Goal: Information Seeking & Learning: Learn about a topic

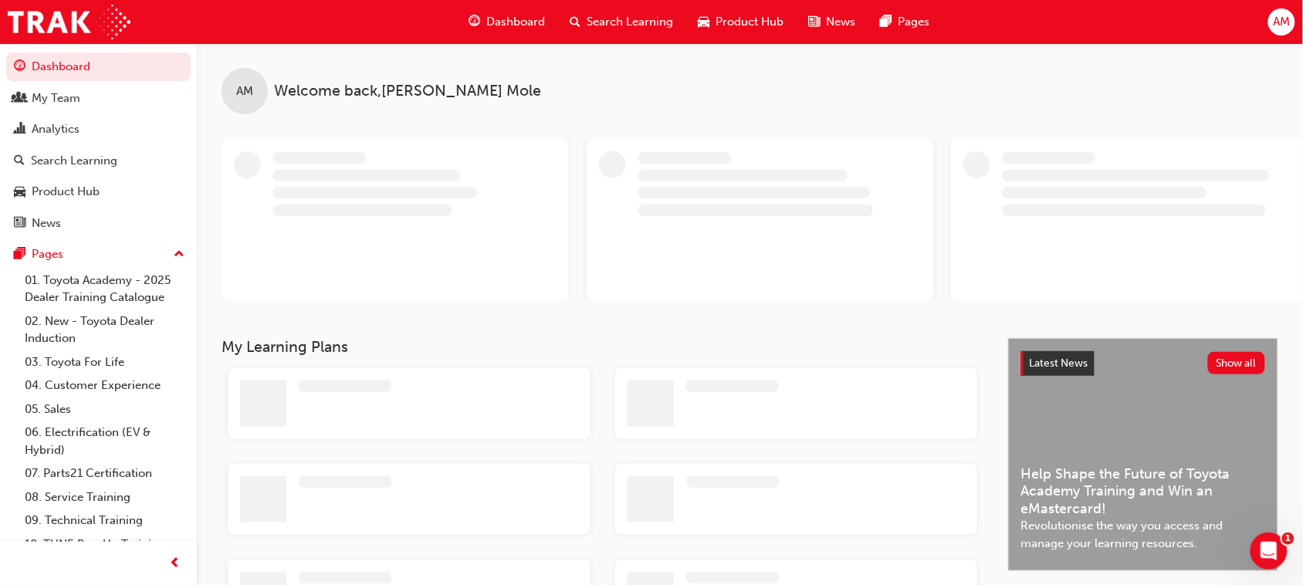
click at [614, 19] on span "Search Learning" at bounding box center [630, 22] width 86 height 18
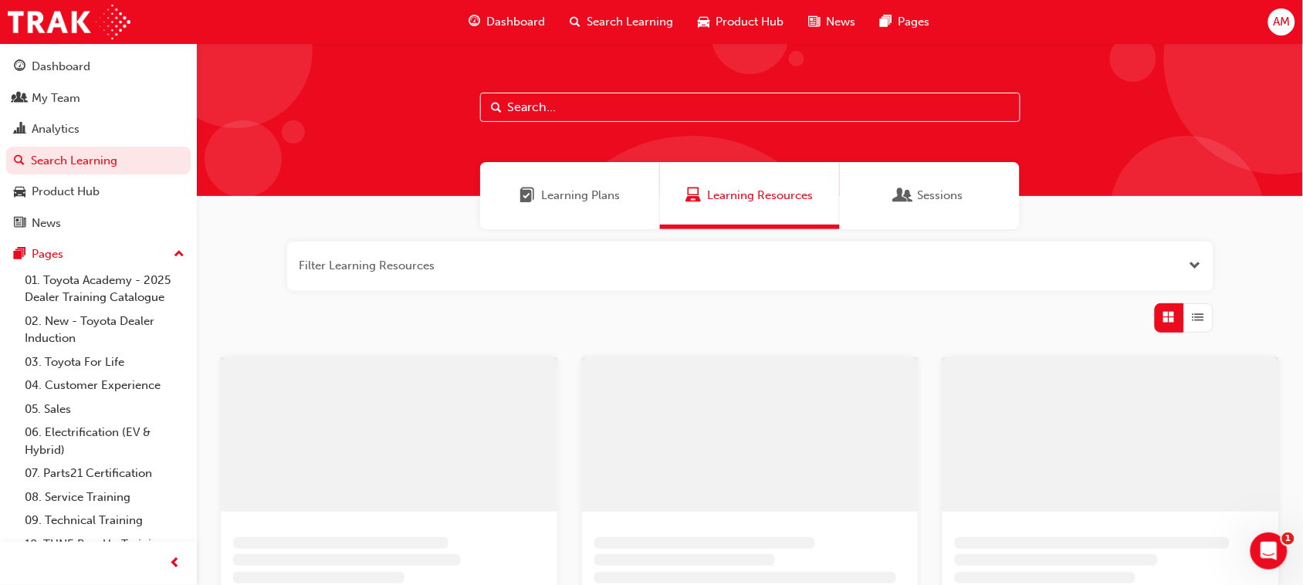
click at [537, 117] on input "text" at bounding box center [750, 107] width 540 height 29
type input "86"
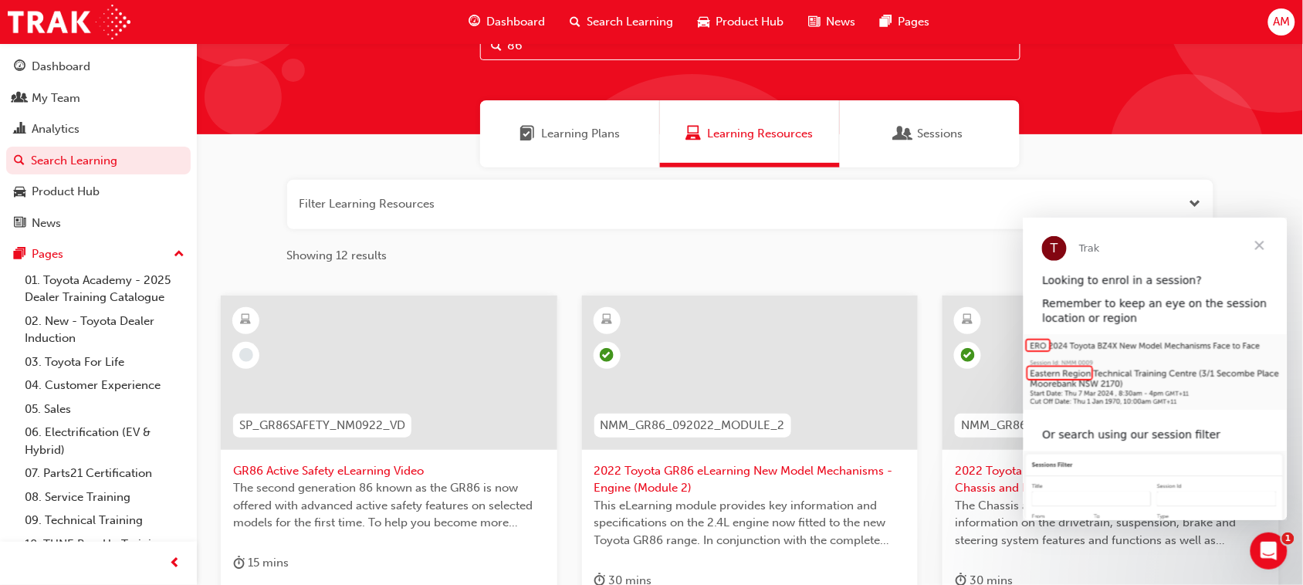
scroll to position [96, 0]
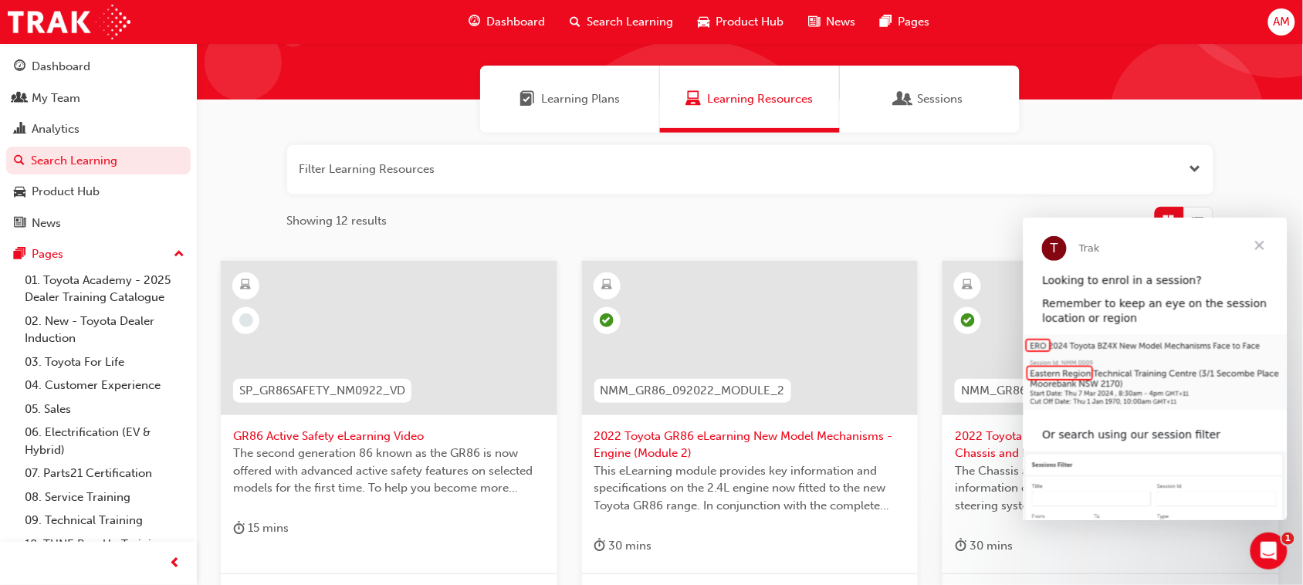
click at [1258, 243] on span "Close" at bounding box center [1259, 245] width 56 height 56
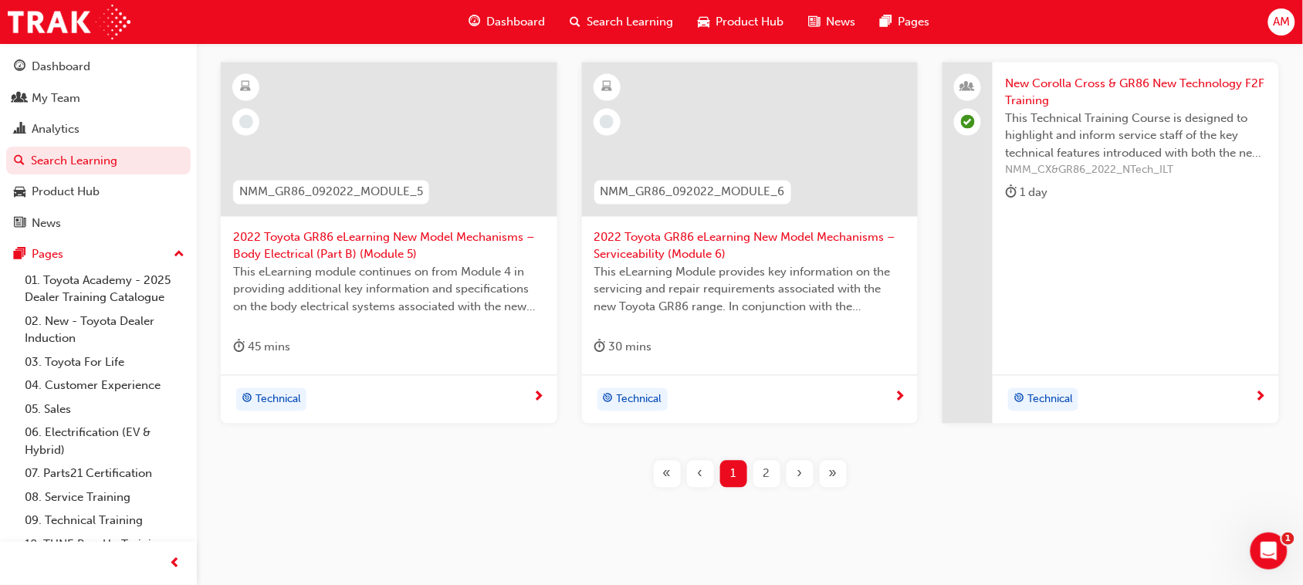
scroll to position [706, 0]
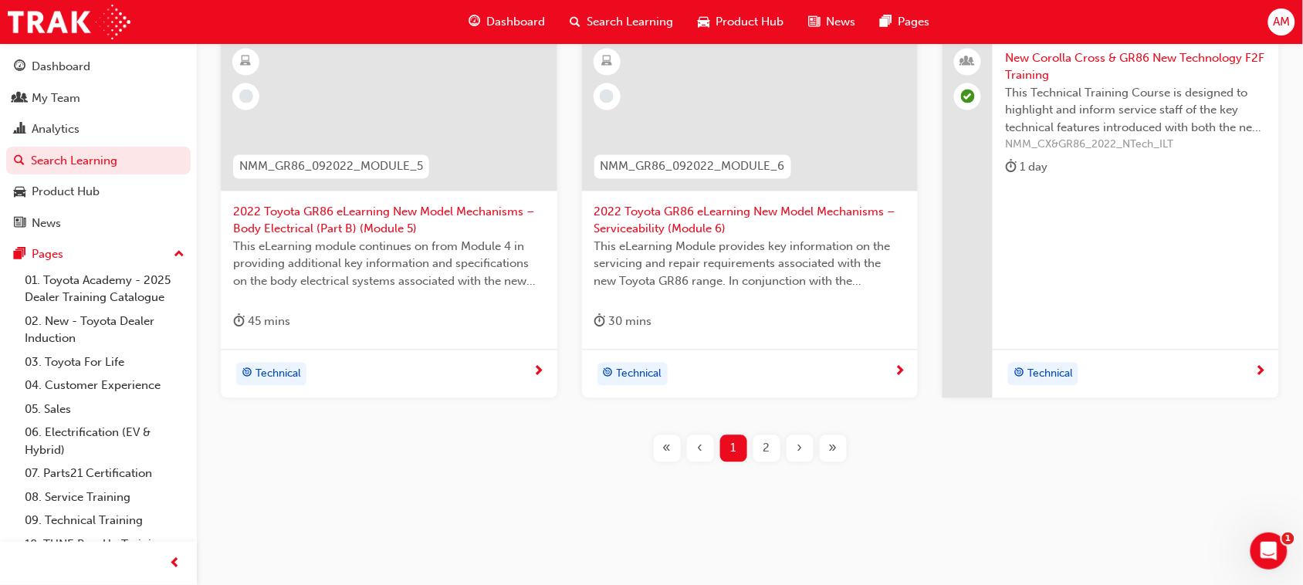
click at [654, 374] on span "Technical" at bounding box center [640, 375] width 46 height 18
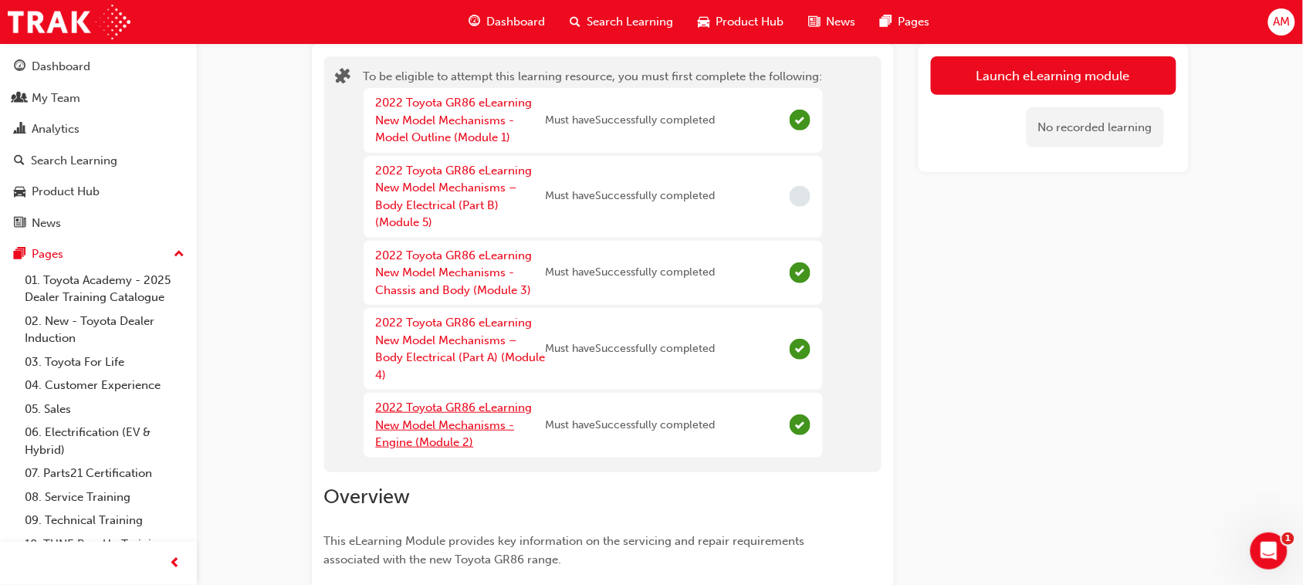
scroll to position [96, 0]
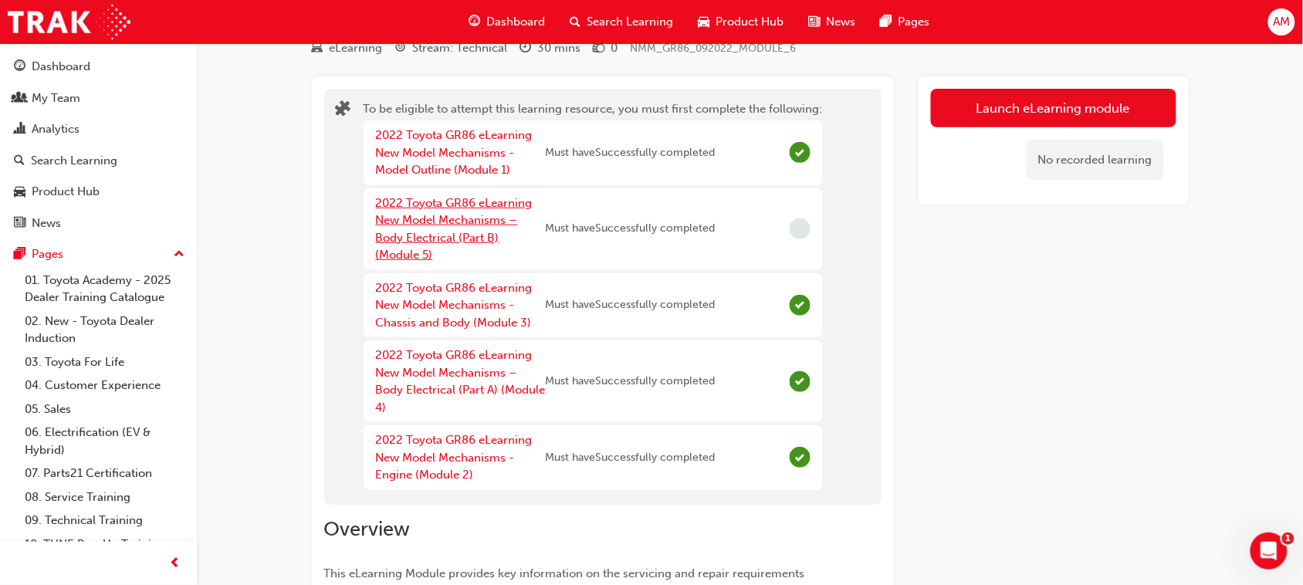
click at [438, 237] on link "2022 Toyota GR86 eLearning New Model Mechanisms – Body Electrical (Part B) (Mod…" at bounding box center [454, 229] width 157 height 66
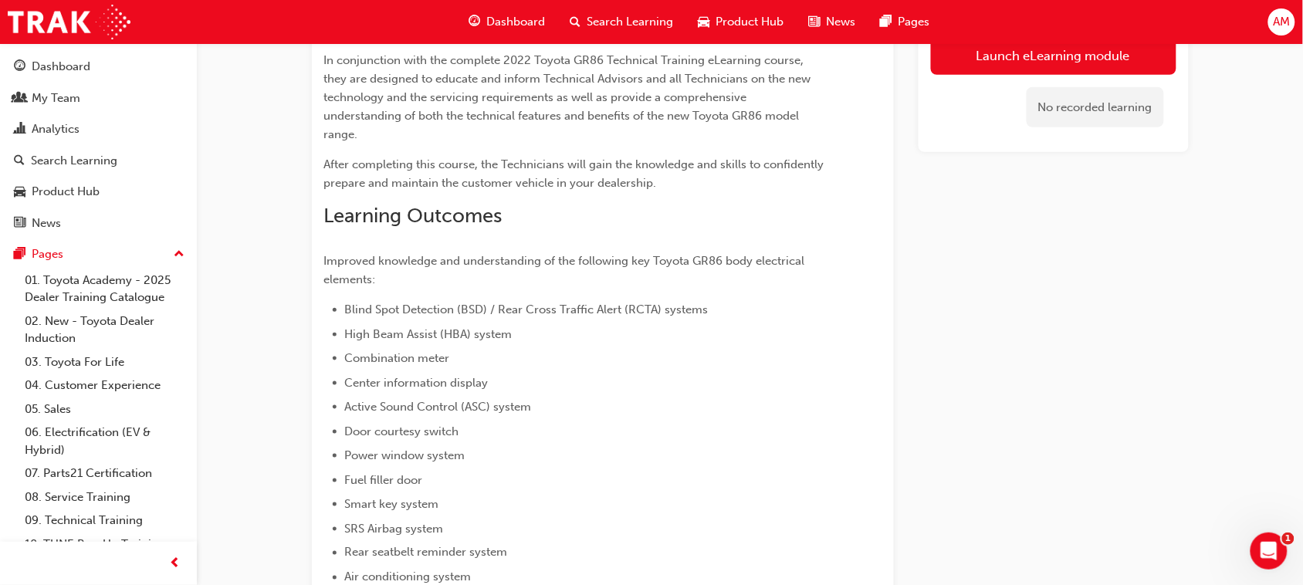
scroll to position [386, 0]
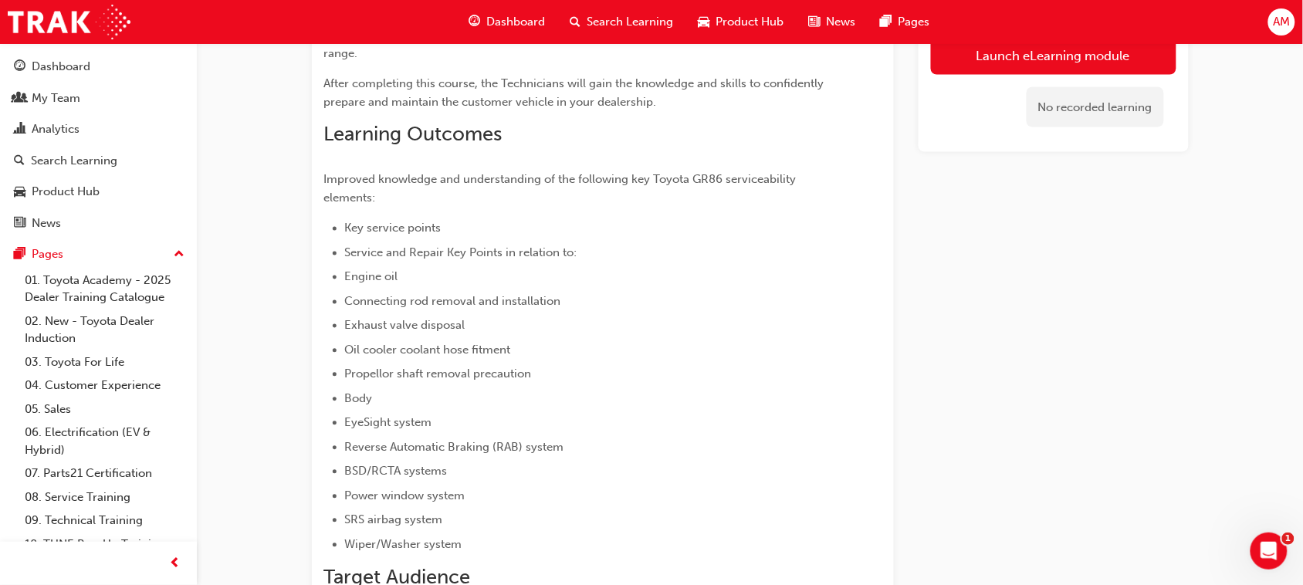
scroll to position [772, 0]
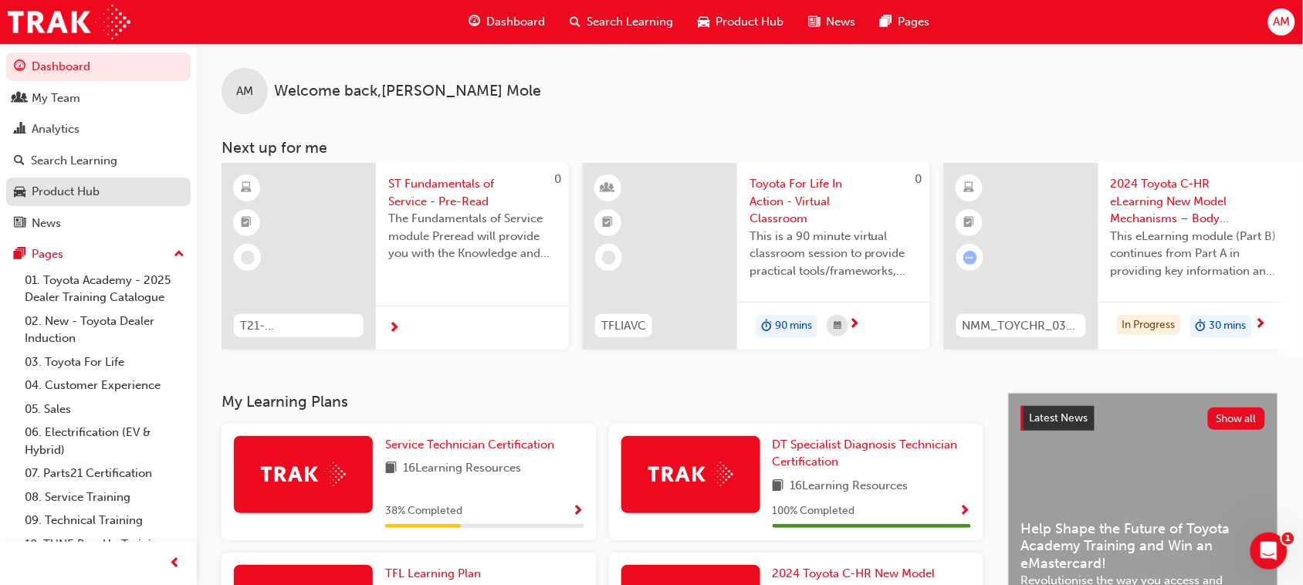
click at [59, 195] on div "Product Hub" at bounding box center [66, 192] width 68 height 18
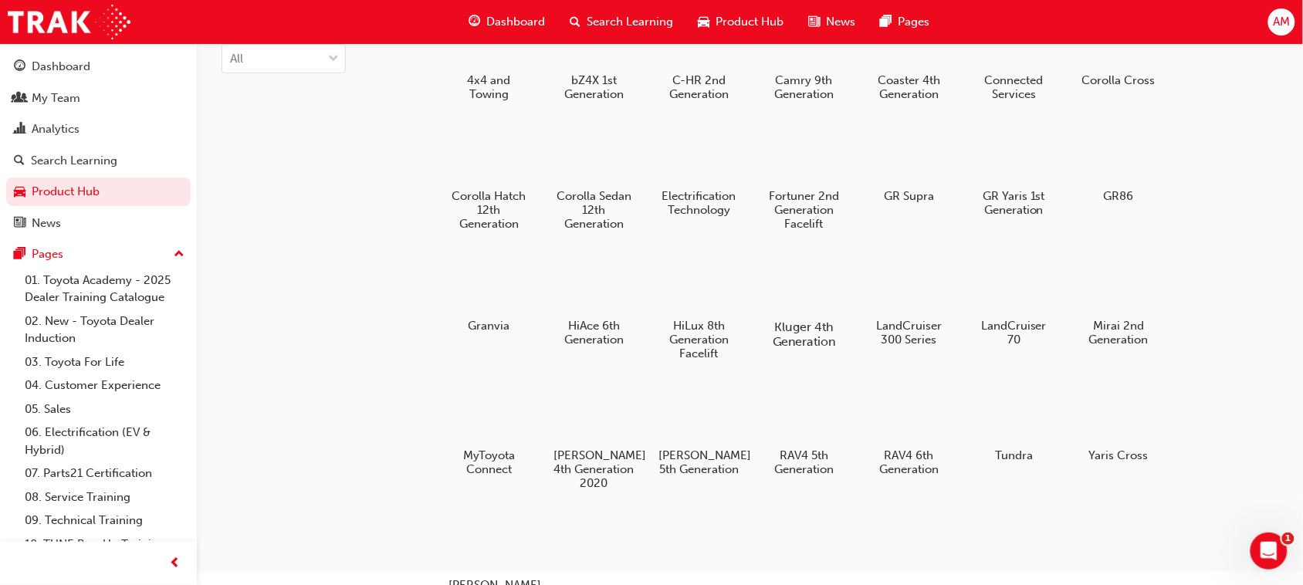
scroll to position [96, 0]
click at [1116, 201] on h5 "GR86" at bounding box center [1119, 196] width 86 height 15
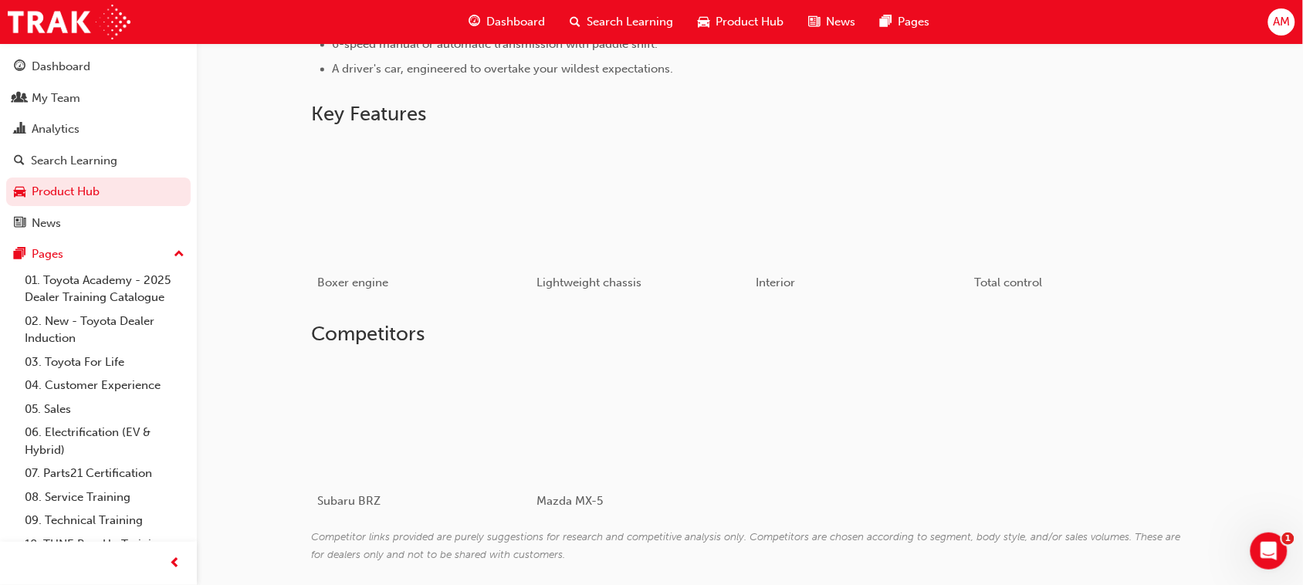
scroll to position [984, 0]
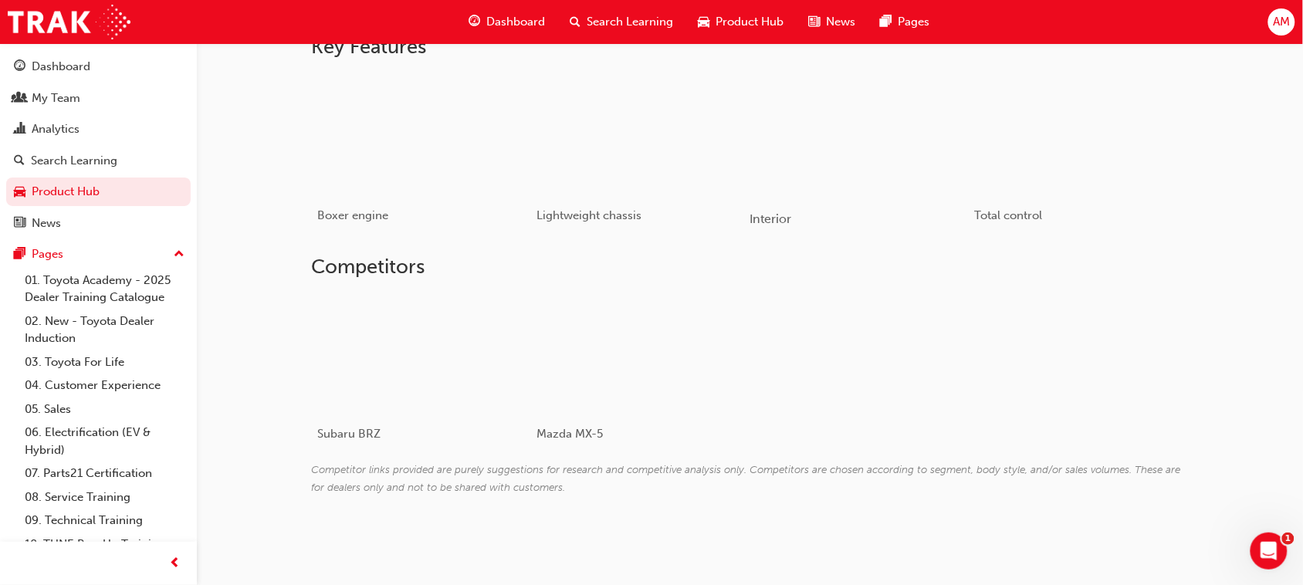
click at [851, 154] on div "button" at bounding box center [860, 135] width 220 height 124
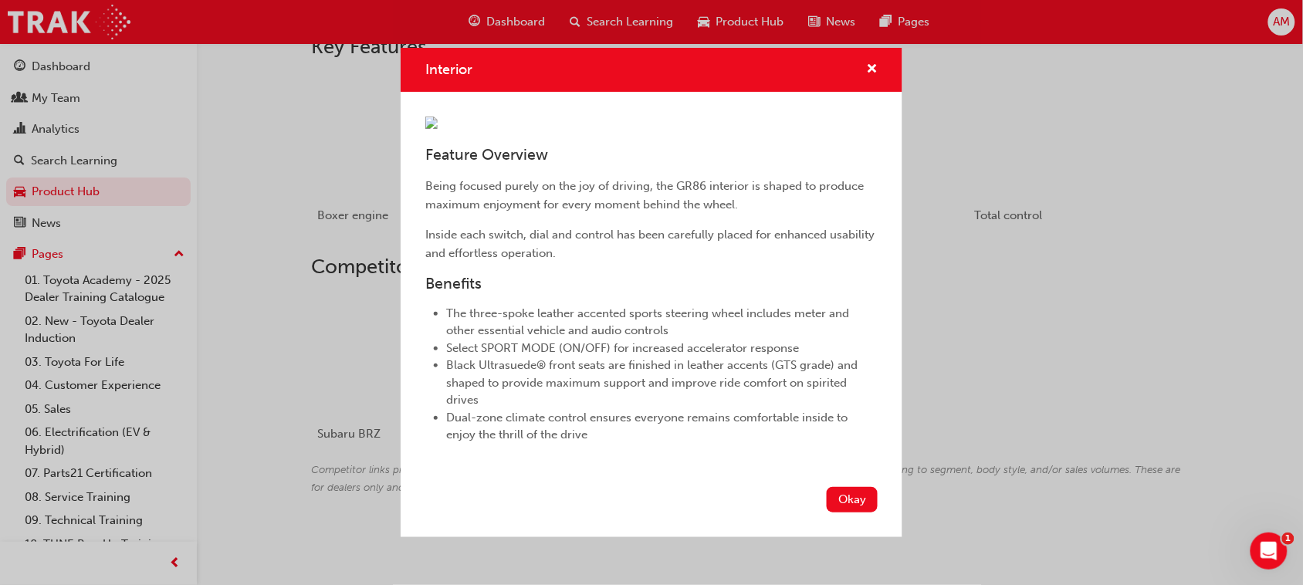
scroll to position [161, 0]
click at [834, 513] on button "Okay" at bounding box center [852, 499] width 51 height 25
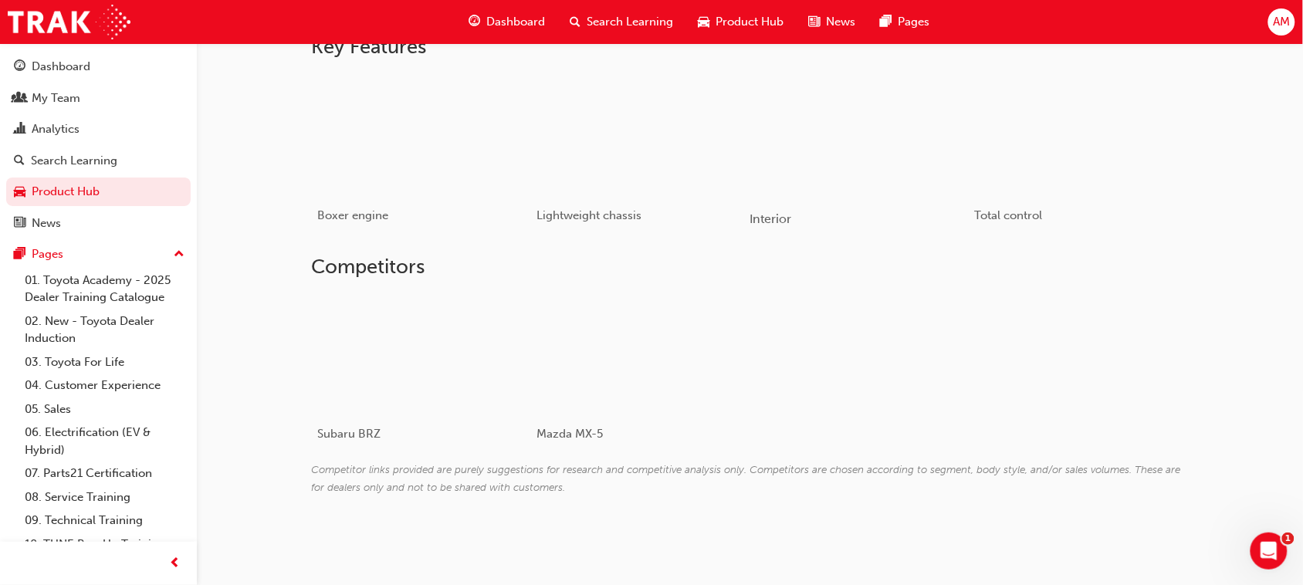
click at [831, 180] on div "button" at bounding box center [860, 135] width 220 height 124
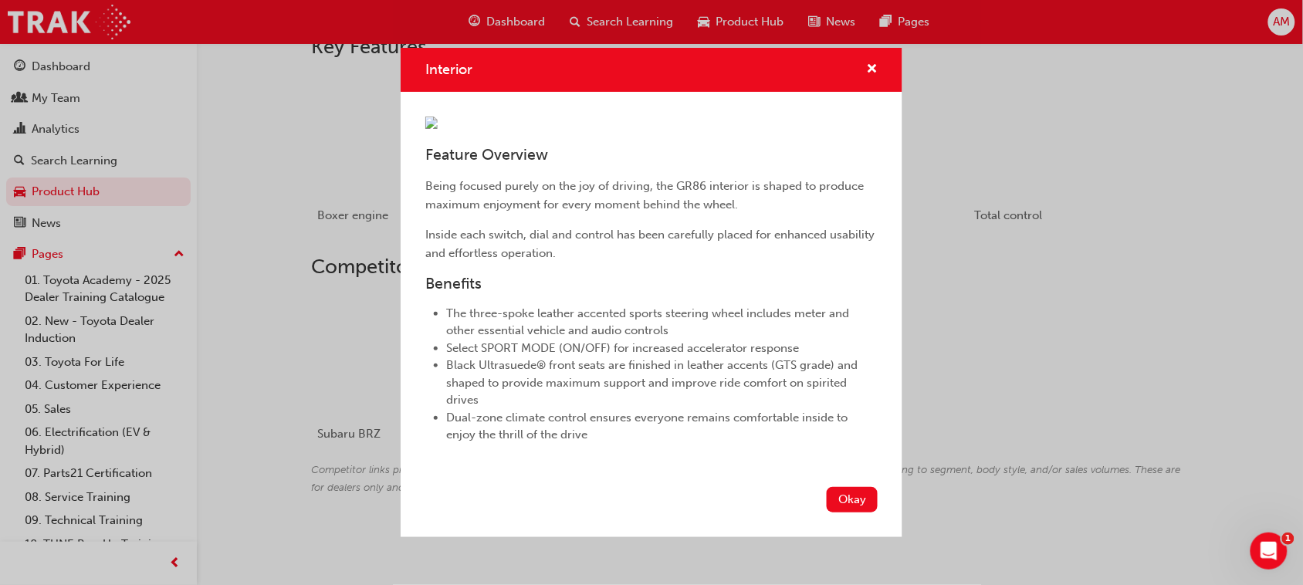
scroll to position [0, 0]
click at [866, 63] on span "cross-icon" at bounding box center [872, 70] width 12 height 14
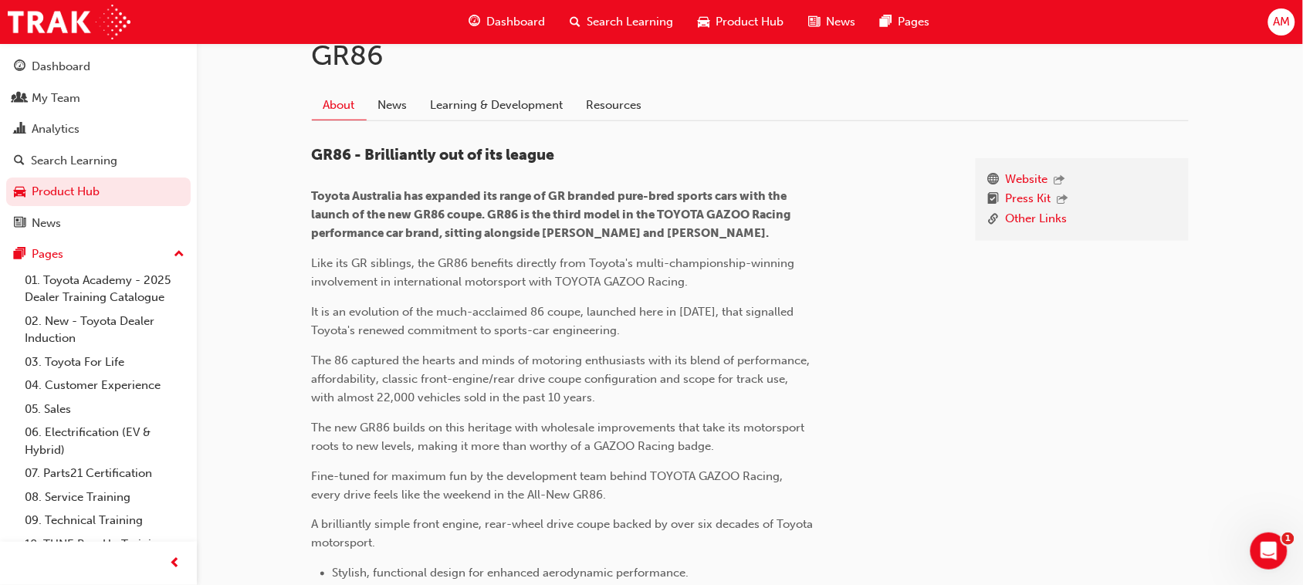
scroll to position [116, 0]
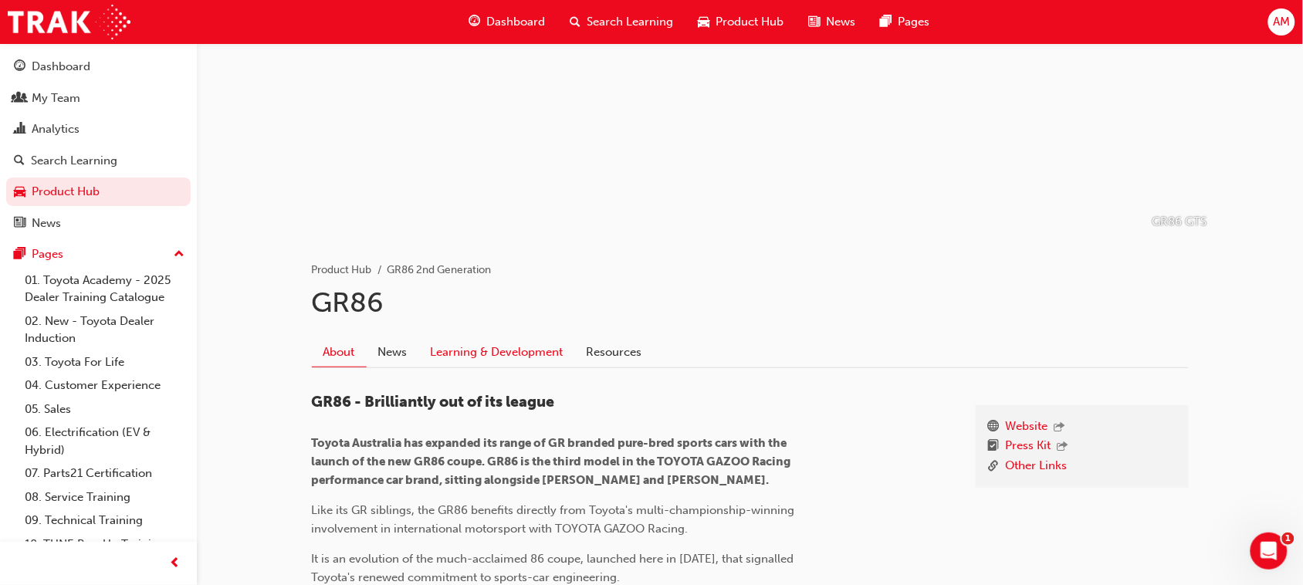
drag, startPoint x: 449, startPoint y: 360, endPoint x: 487, endPoint y: 364, distance: 38.1
click at [450, 360] on link "Learning & Development" at bounding box center [497, 351] width 156 height 29
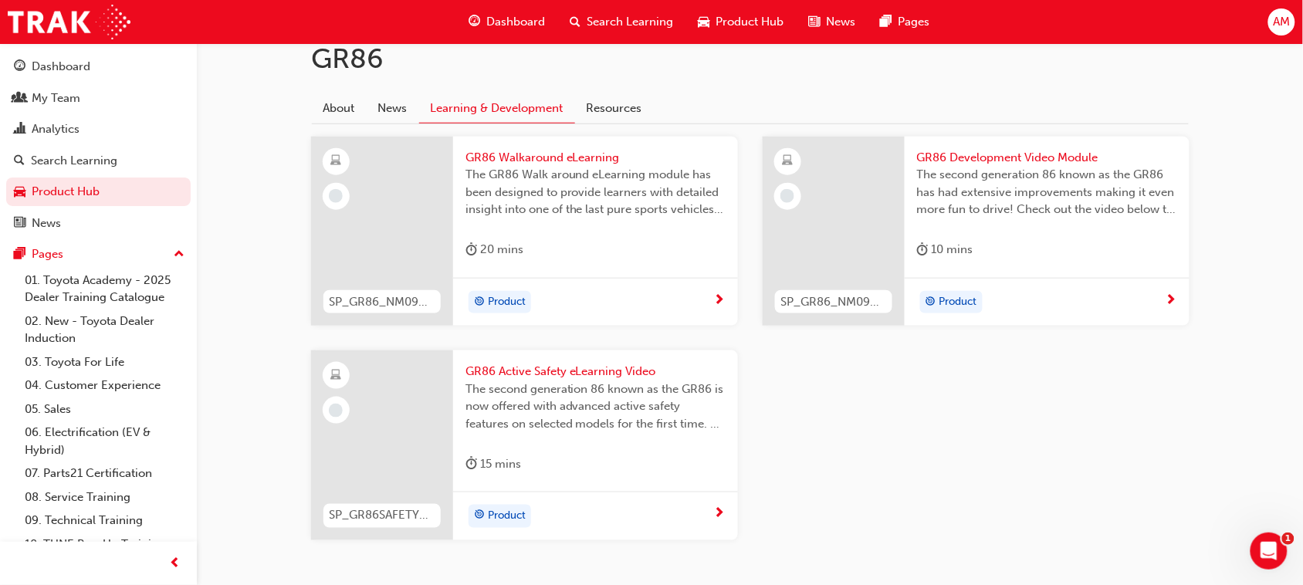
scroll to position [329, 0]
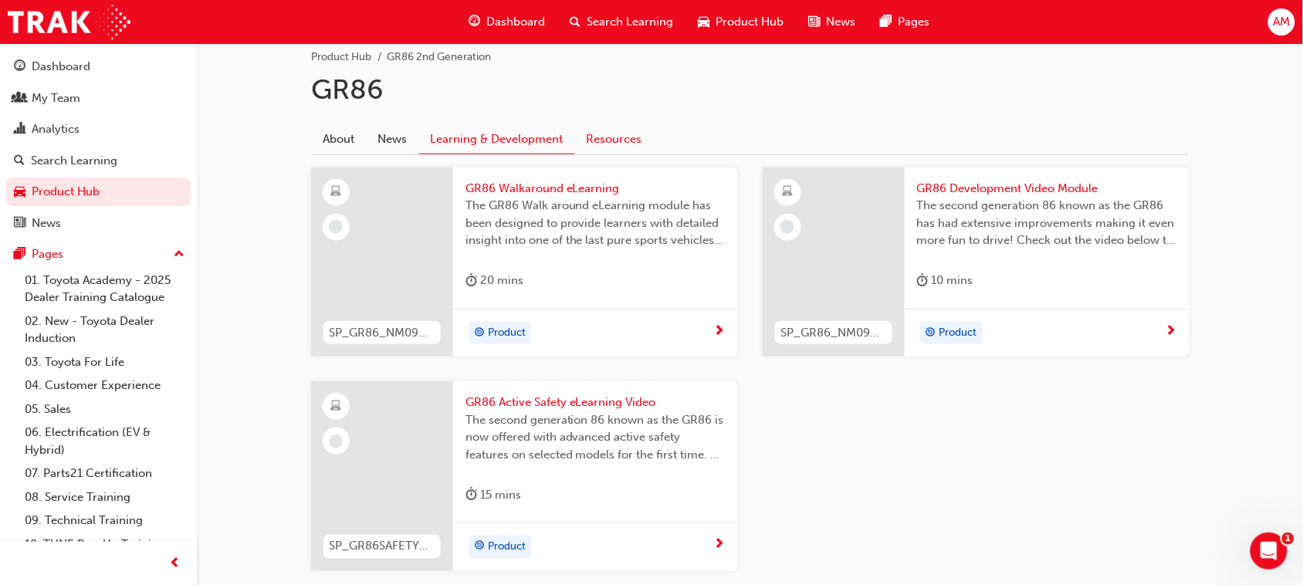
click at [615, 141] on link "Resources" at bounding box center [614, 138] width 79 height 29
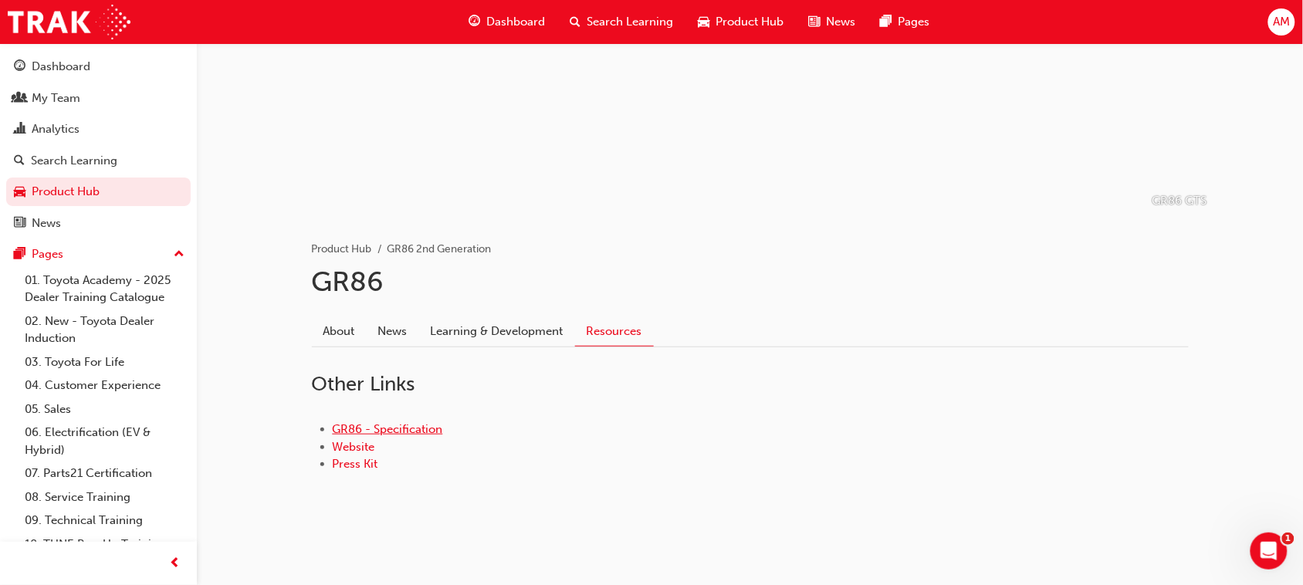
click at [411, 428] on link "GR86 - Specification" at bounding box center [388, 429] width 110 height 14
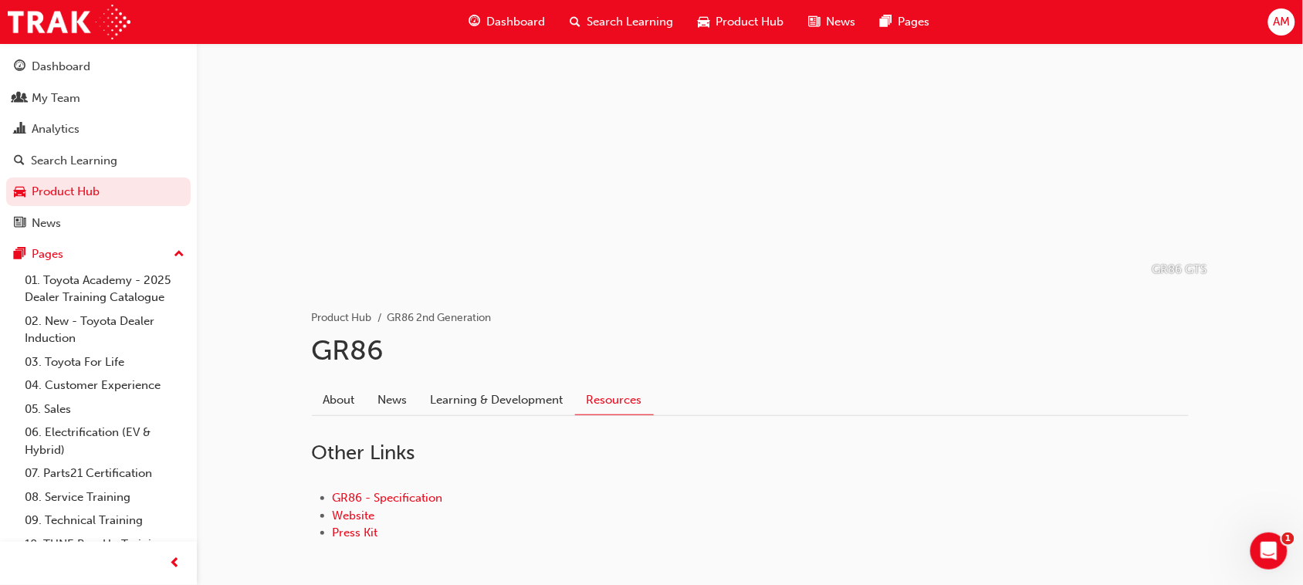
scroll to position [137, 0]
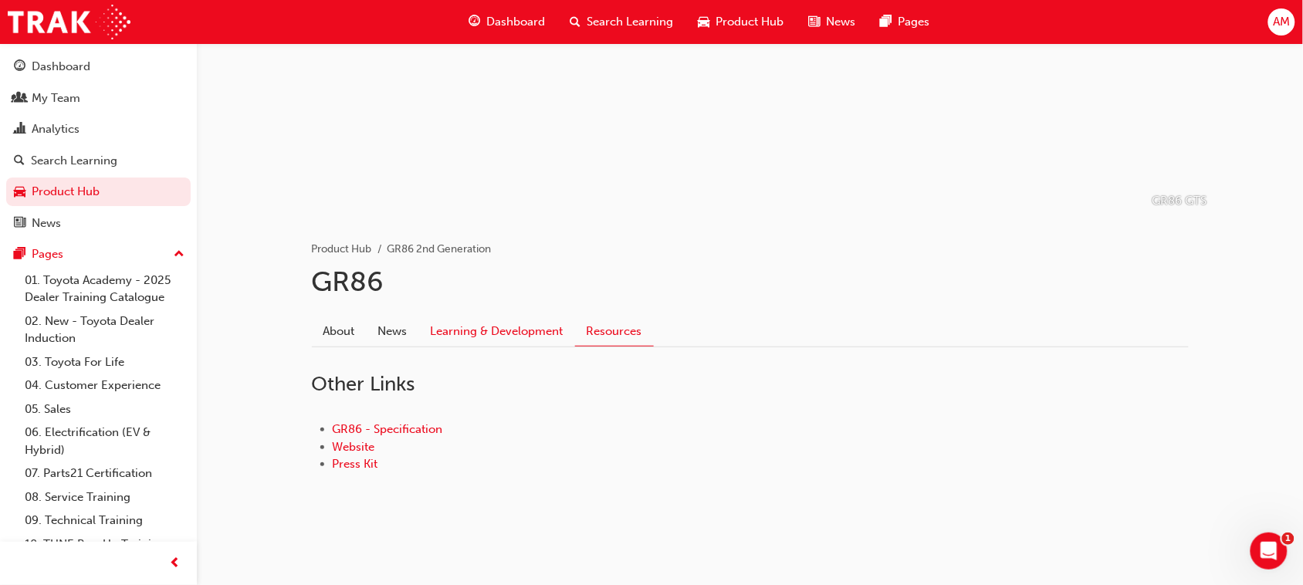
click at [483, 330] on link "Learning & Development" at bounding box center [497, 330] width 156 height 29
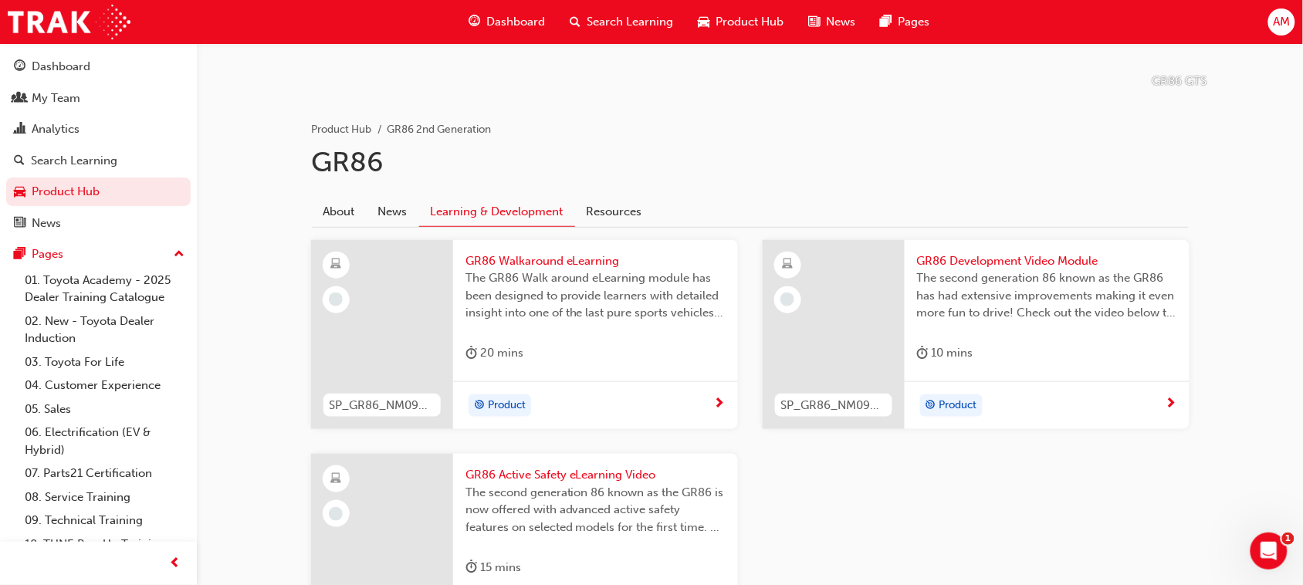
scroll to position [289, 0]
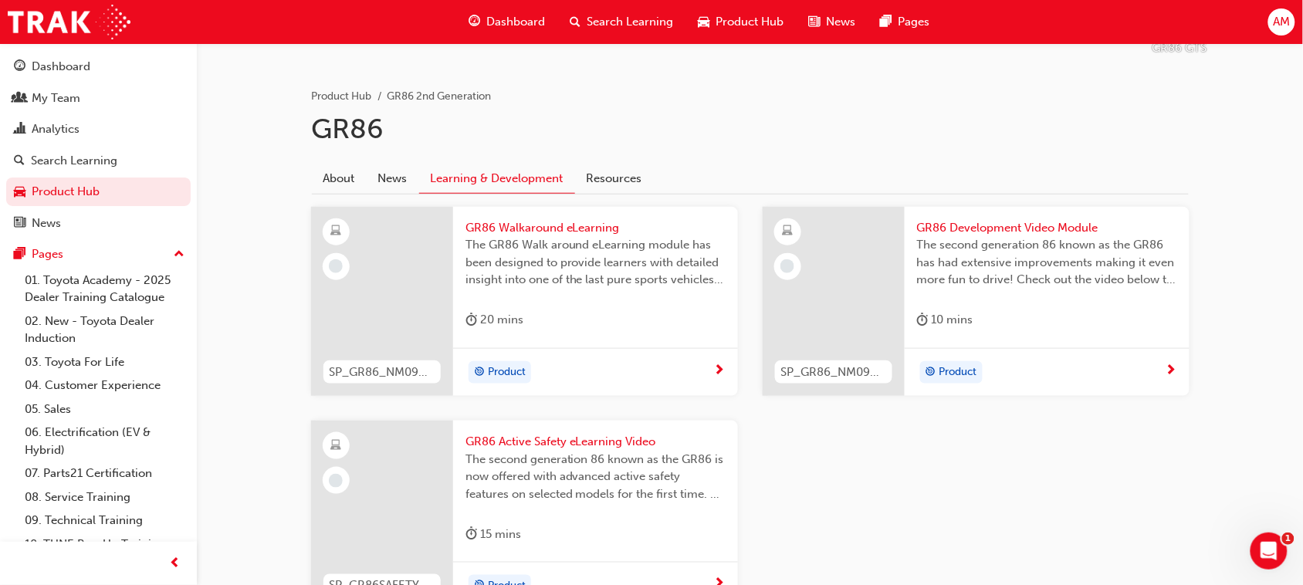
click at [719, 371] on span "next-icon" at bounding box center [720, 371] width 12 height 14
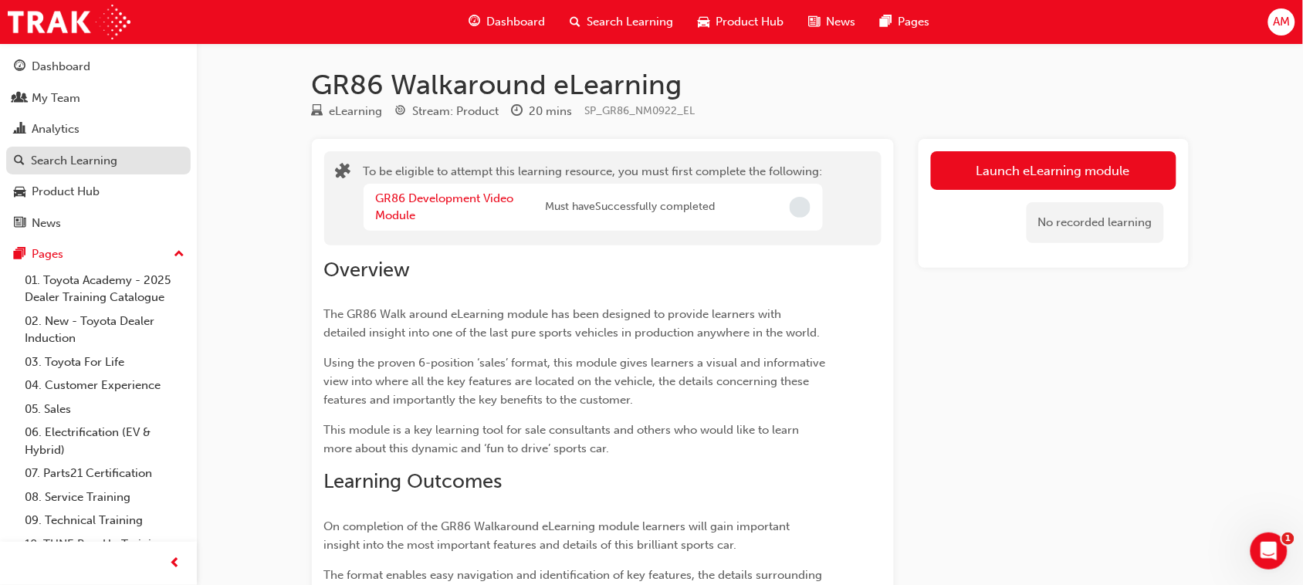
click at [63, 164] on div "Search Learning" at bounding box center [74, 161] width 86 height 18
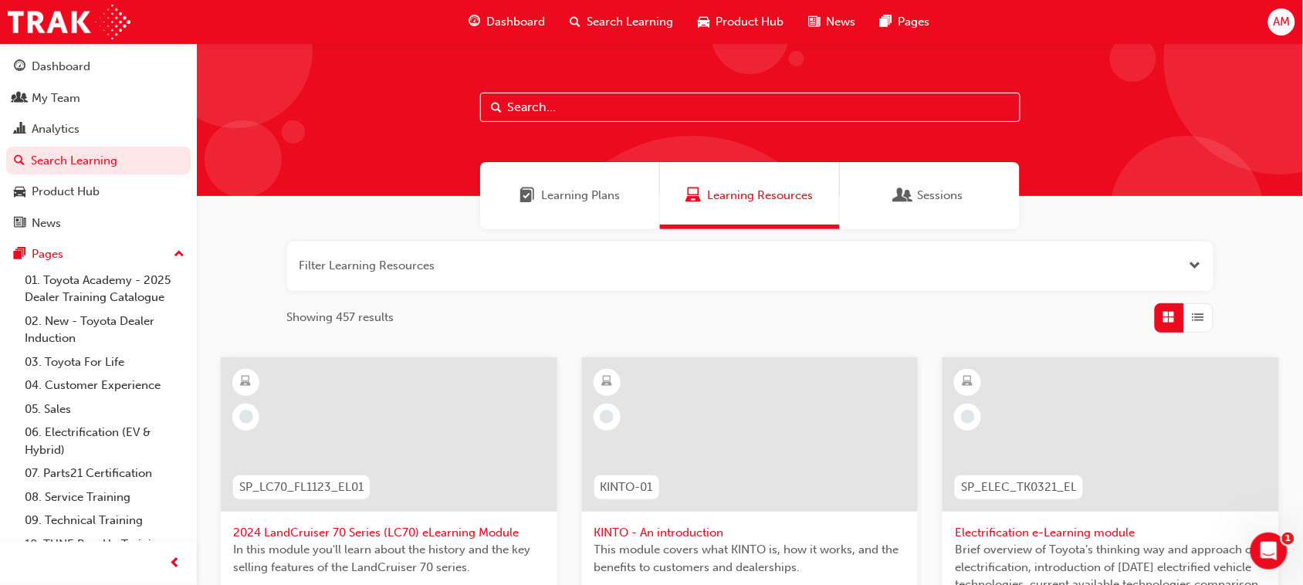
click at [587, 109] on input "text" at bounding box center [750, 107] width 540 height 29
type input "gr86"
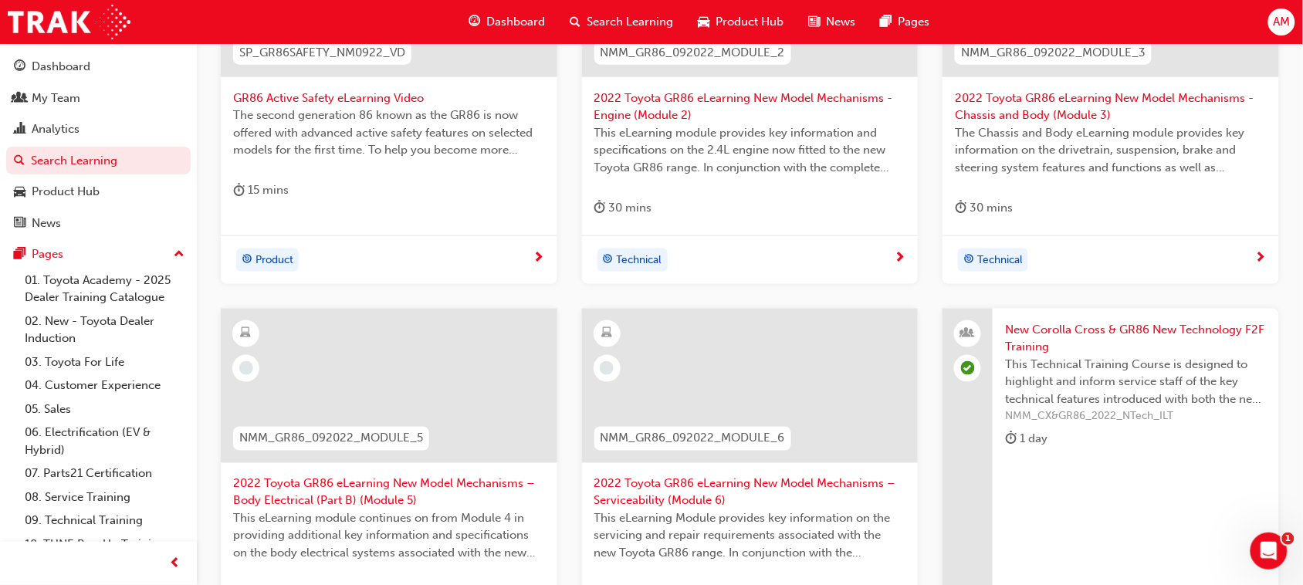
scroll to position [482, 0]
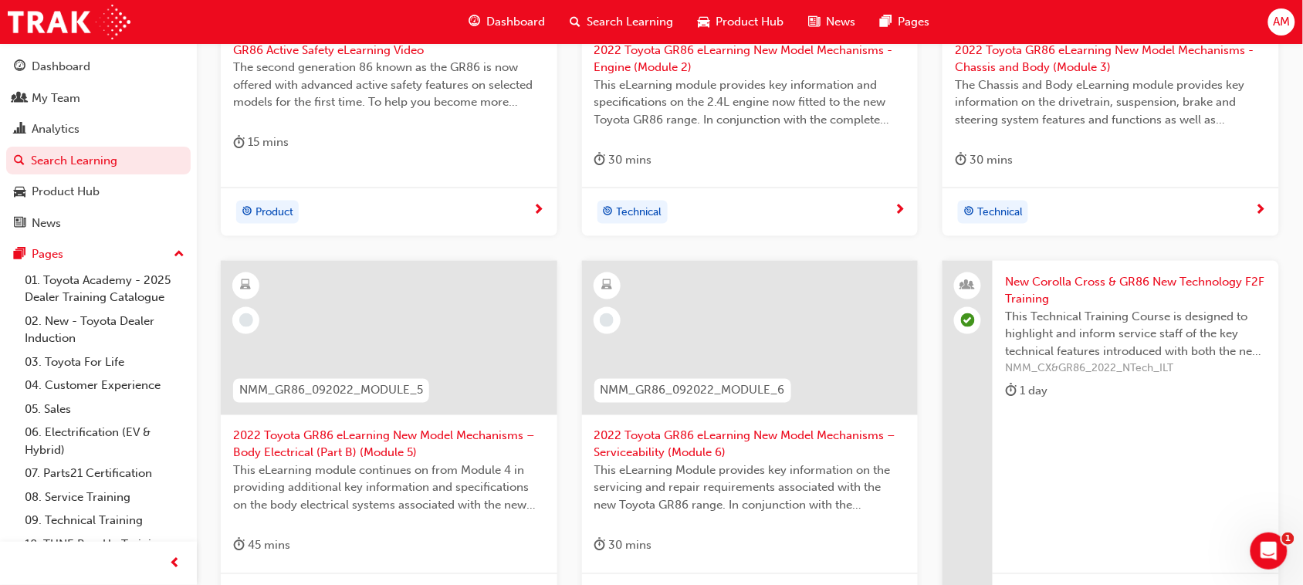
click at [391, 441] on span "2022 Toyota GR86 eLearning New Model Mechanisms – Body Electrical (Part B) (Mod…" at bounding box center [389, 445] width 312 height 35
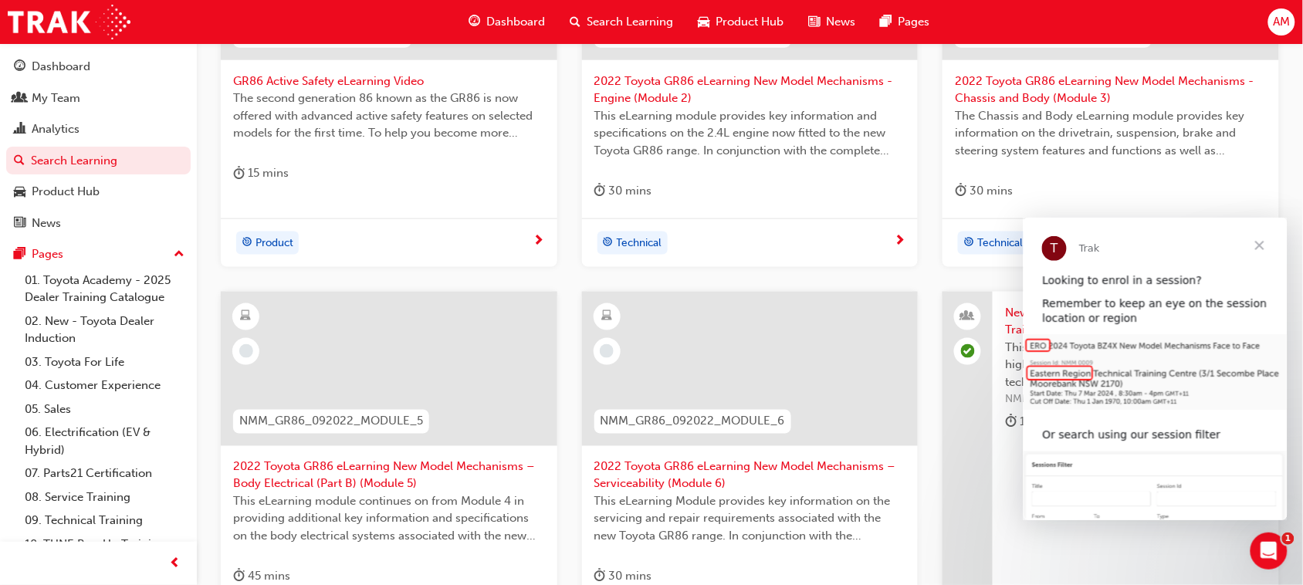
scroll to position [482, 0]
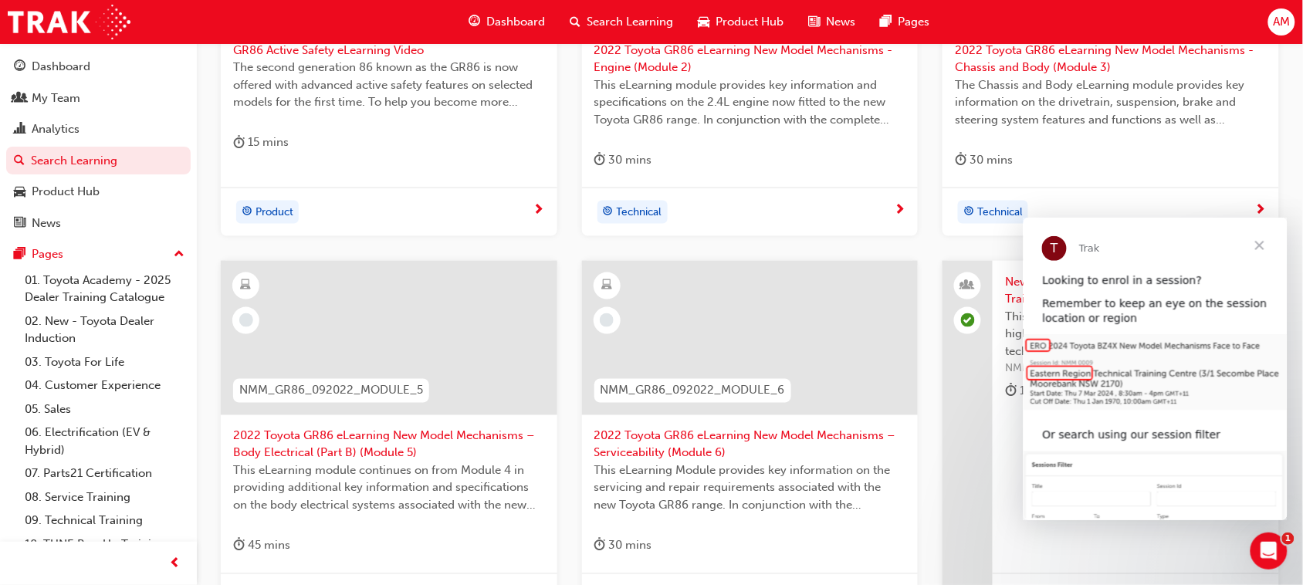
click at [984, 206] on span "Technical" at bounding box center [1000, 213] width 46 height 18
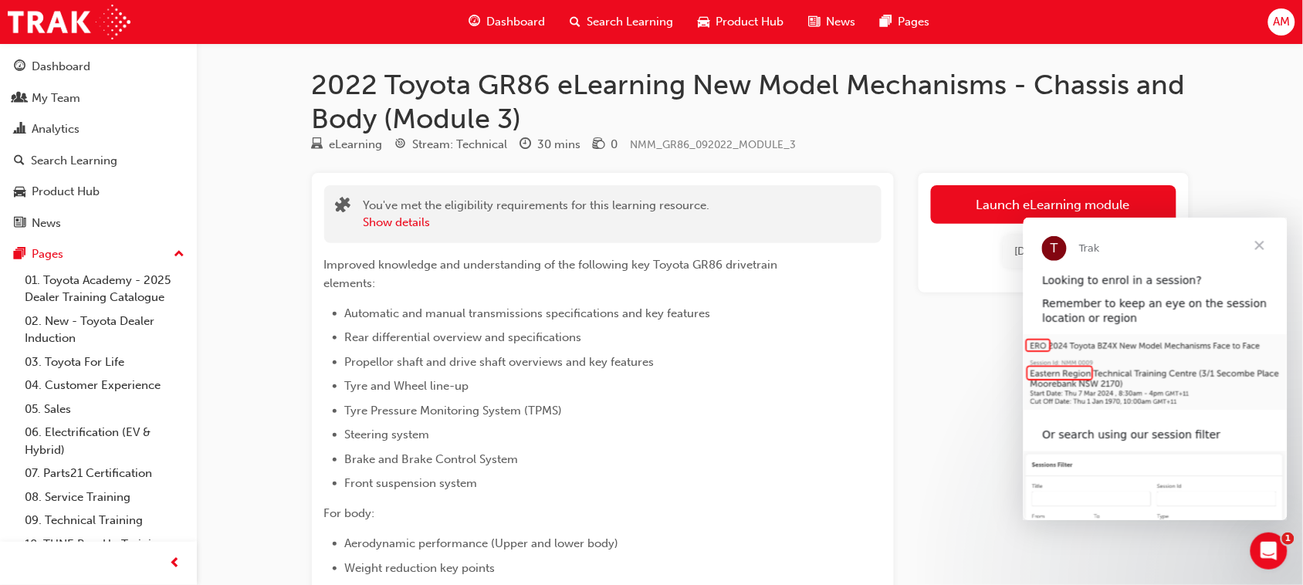
click at [1261, 246] on span "Close" at bounding box center [1259, 245] width 56 height 56
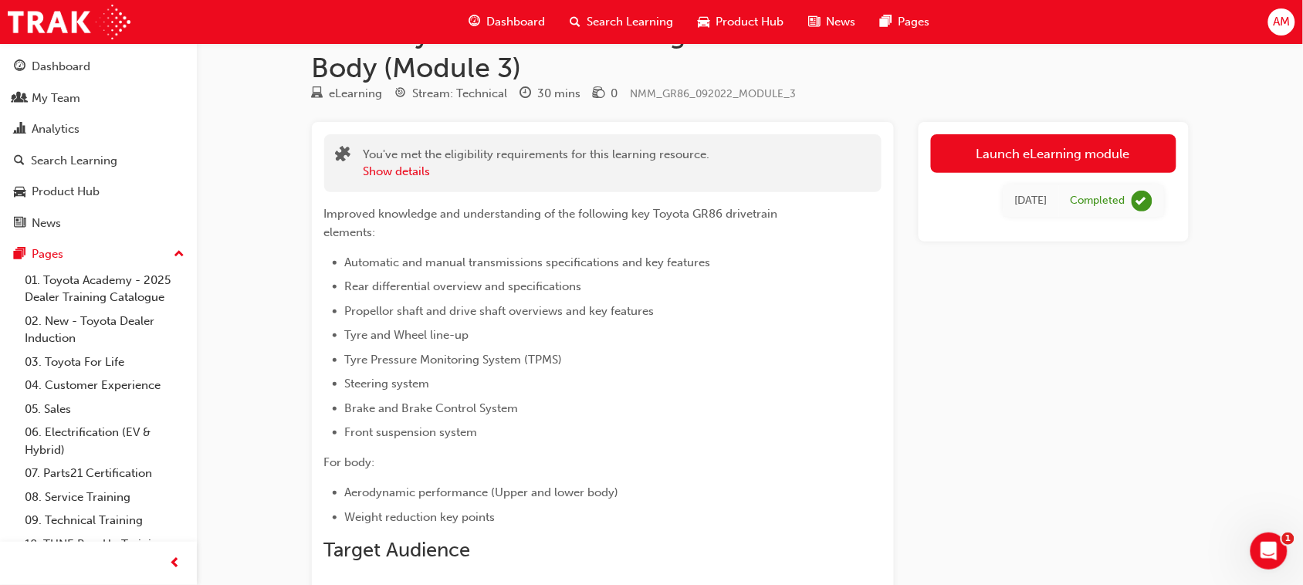
scroll to position [96, 0]
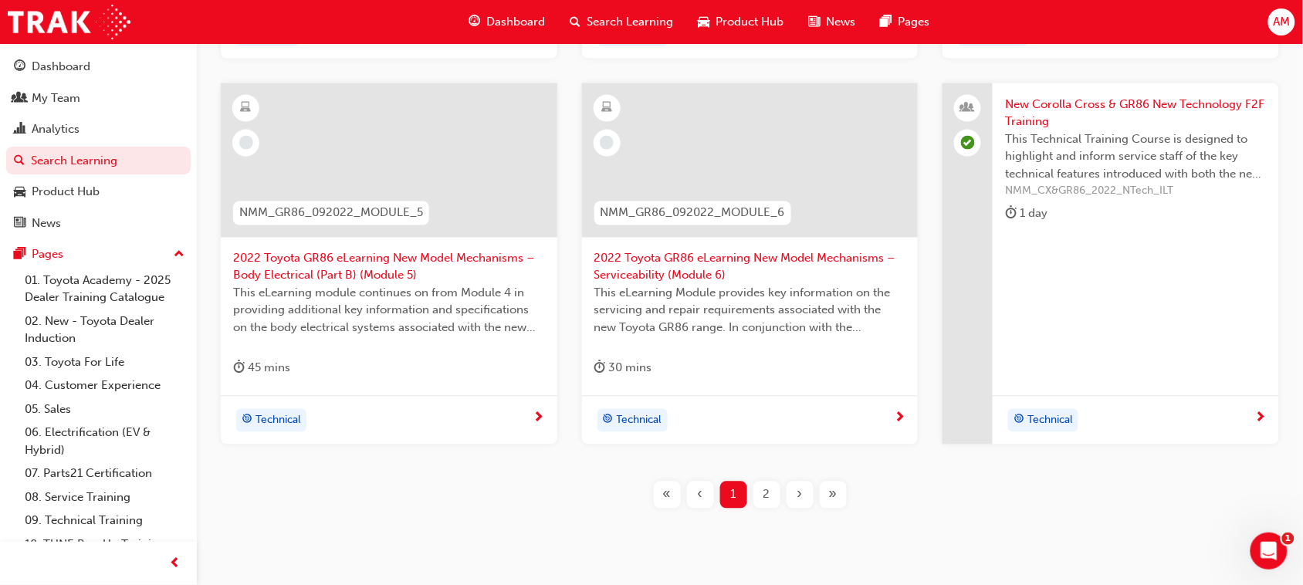
scroll to position [675, 0]
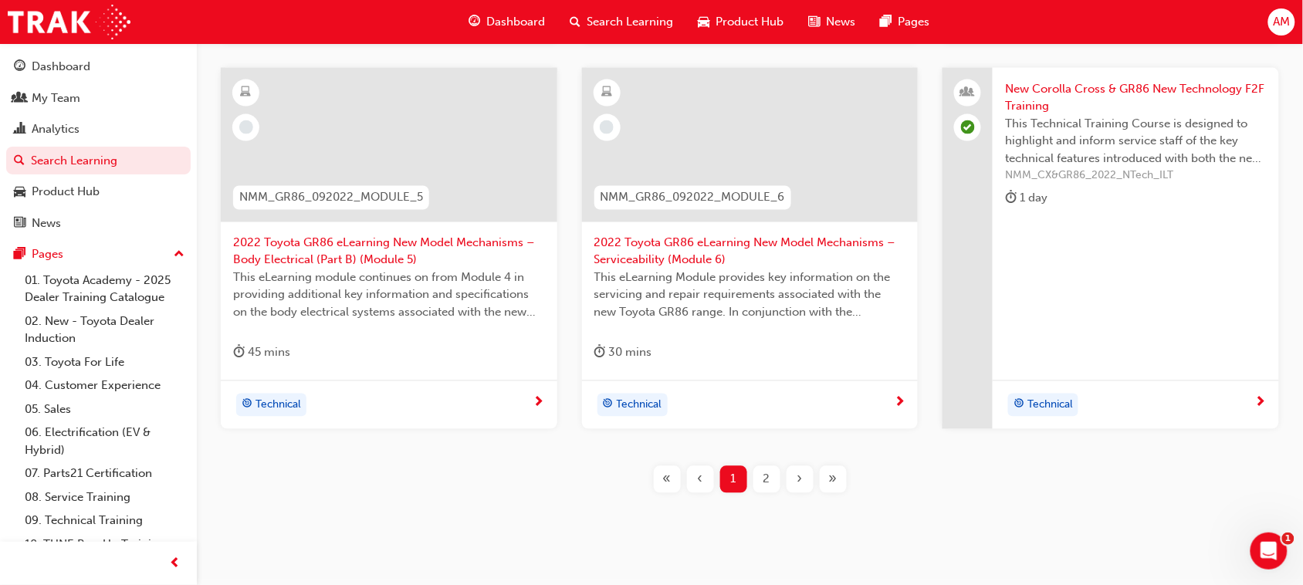
click at [759, 475] on div "2" at bounding box center [766, 479] width 27 height 27
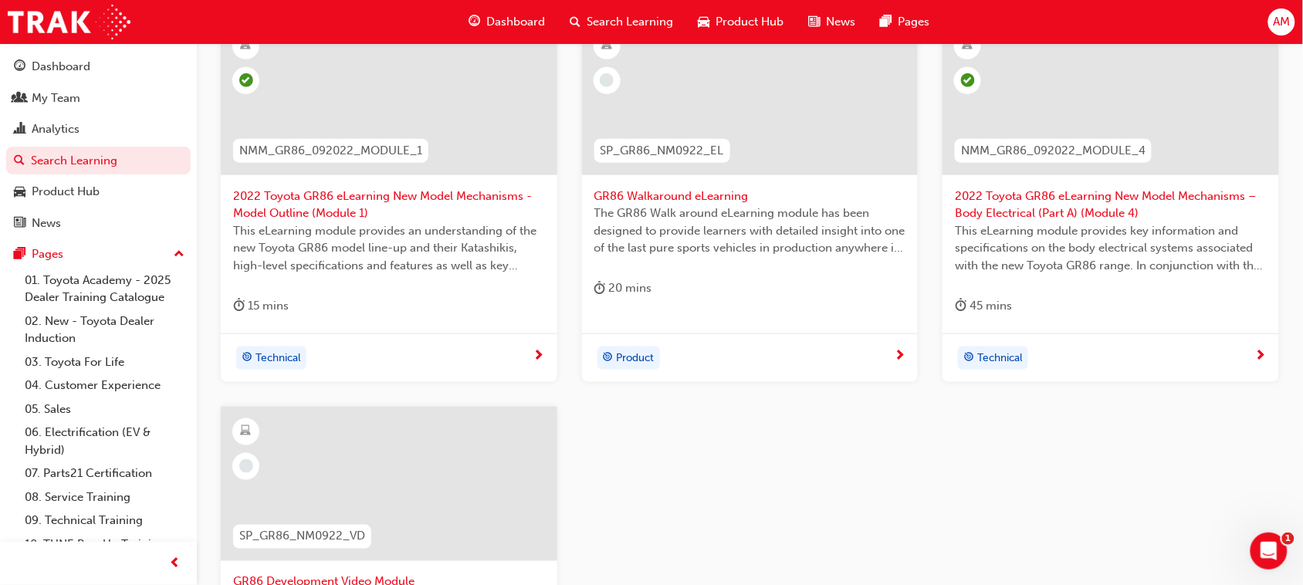
scroll to position [289, 0]
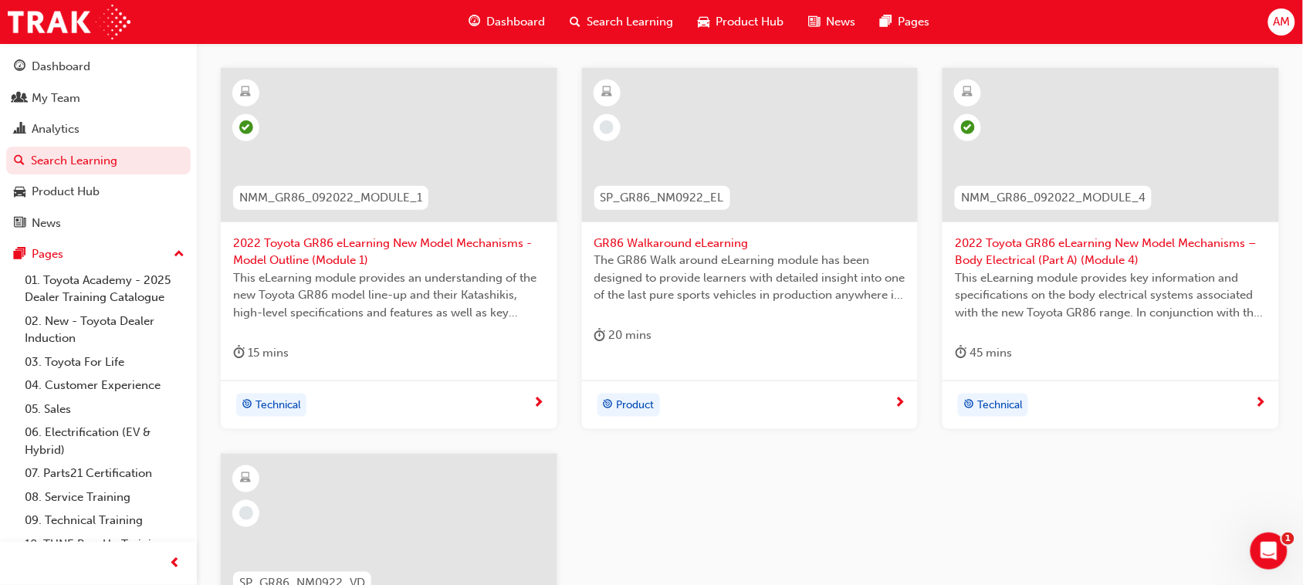
click at [677, 351] on div "GR86 Walkaround eLearning The GR86 Walk around eLearning module has been design…" at bounding box center [750, 216] width 337 height 296
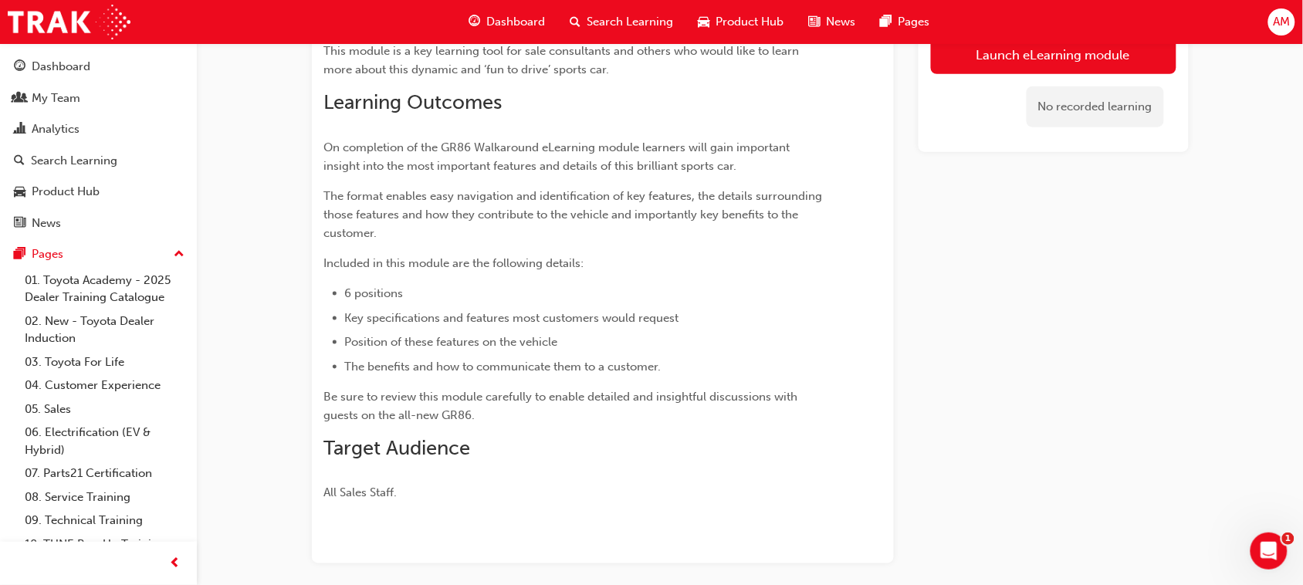
scroll to position [445, 0]
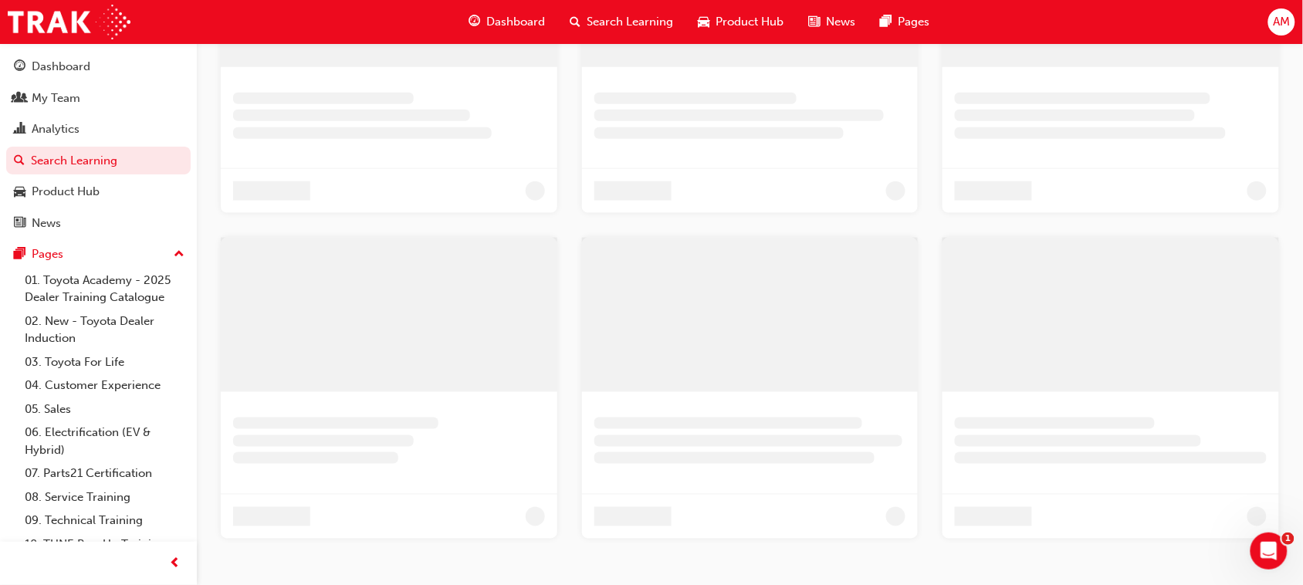
scroll to position [289, 0]
